Goal: Task Accomplishment & Management: Complete application form

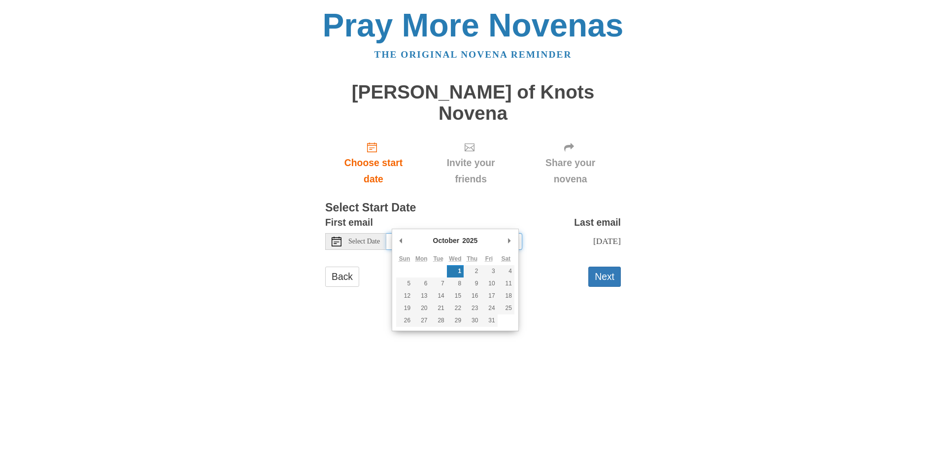
drag, startPoint x: 476, startPoint y: 218, endPoint x: 484, endPoint y: 227, distance: 11.9
click at [476, 233] on input "[DATE]" at bounding box center [454, 241] width 136 height 17
type input "[DATE]"
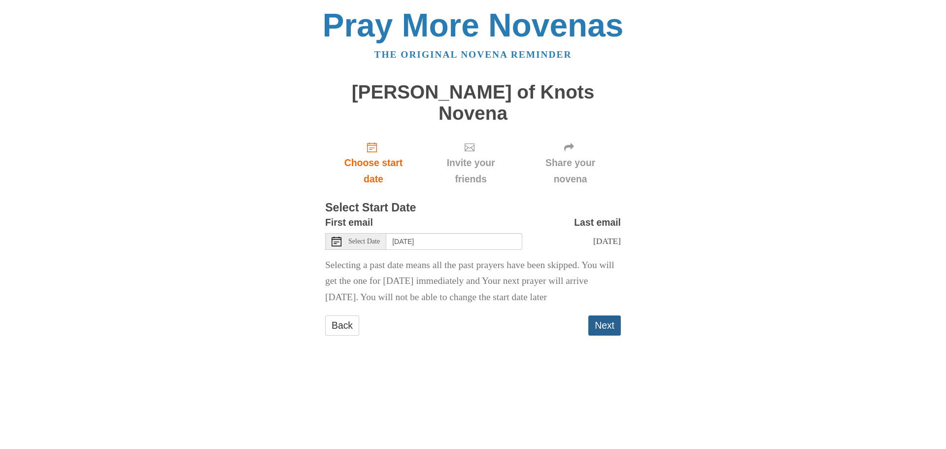
click at [609, 318] on button "Next" at bounding box center [604, 325] width 33 height 20
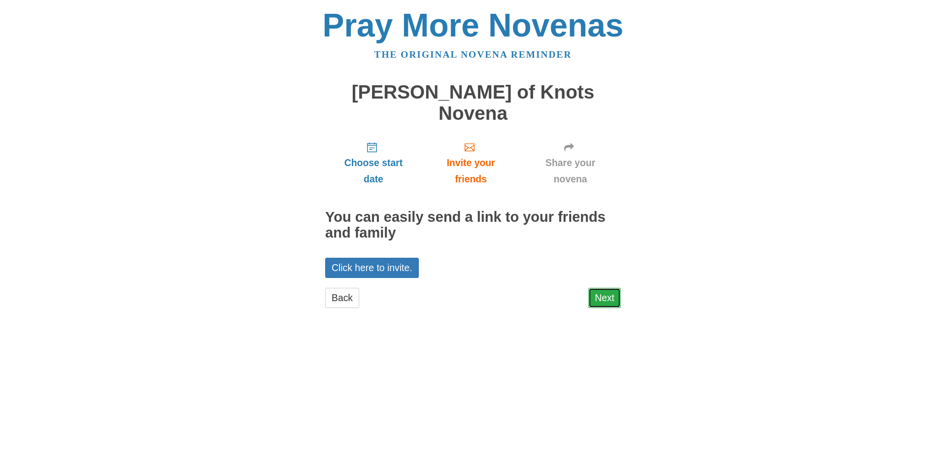
click at [615, 288] on link "Next" at bounding box center [604, 298] width 33 height 20
